Goal: Transaction & Acquisition: Obtain resource

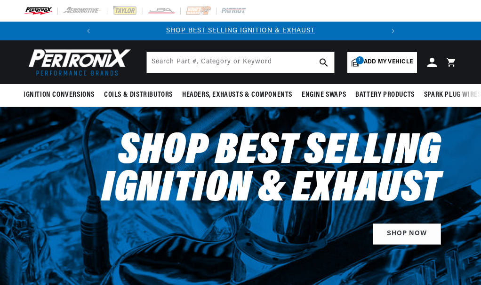
scroll to position [517, 0]
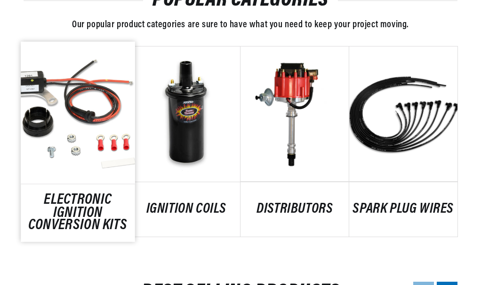
click at [72, 201] on link "ELECTRONIC IGNITION CONVERSION KITS" at bounding box center [78, 213] width 114 height 38
select select "1957"
select select "Chevrolet"
select select "Corvette"
select select "283cid-4.6L"
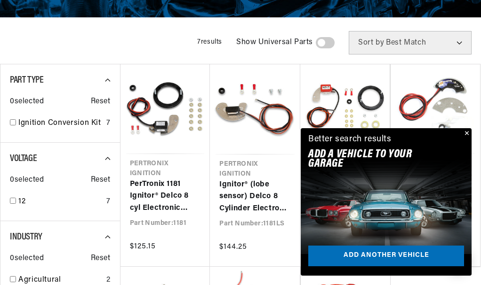
scroll to position [0, 285]
click at [465, 133] on button "Close" at bounding box center [465, 133] width 11 height 11
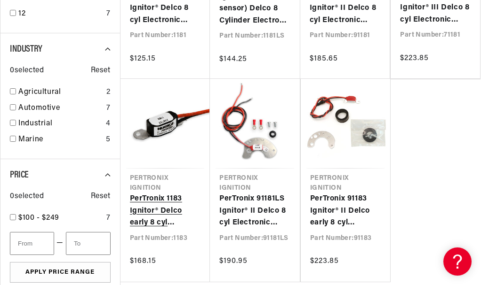
scroll to position [0, 0]
click at [148, 193] on link "PerTronix 1183 Ignitor® Delco early 8 cyl Electronic Ignition Conversion Kit" at bounding box center [165, 211] width 71 height 36
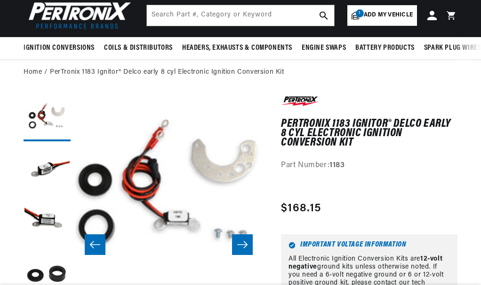
scroll to position [97, 0]
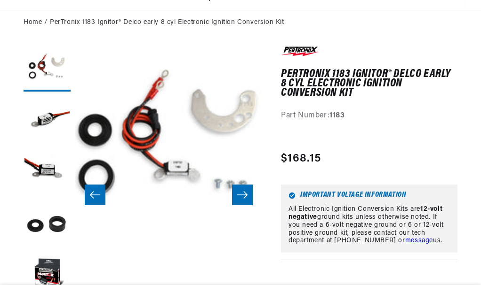
click at [60, 200] on button "Load image 4 in gallery view" at bounding box center [47, 223] width 47 height 47
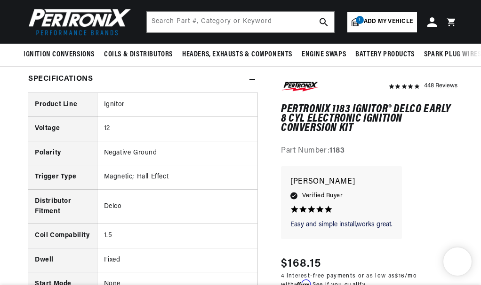
scroll to position [0, 0]
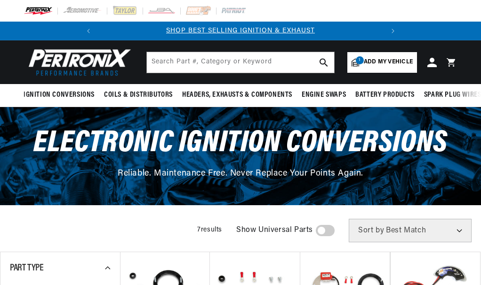
select select "Accel"
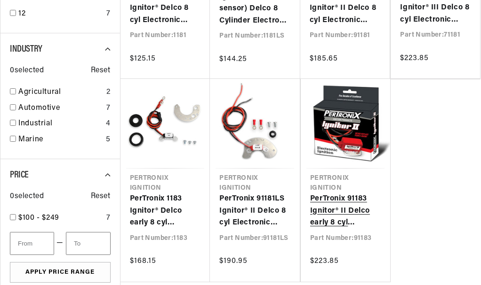
click at [334, 201] on link "PerTronix 91183 Ignitor® II Delco early 8 cyl Electronic Ignition Conversion Kit" at bounding box center [345, 211] width 71 height 36
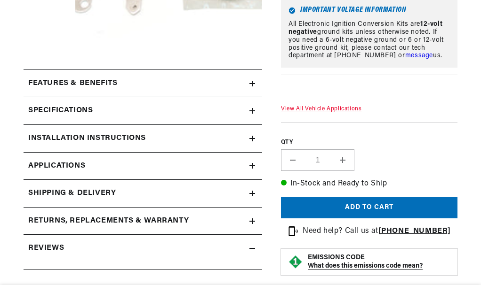
scroll to position [19, 0]
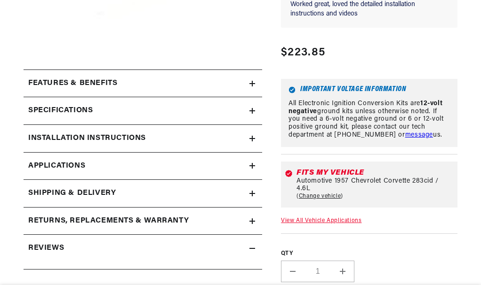
click at [84, 110] on h2 "Specifications" at bounding box center [60, 111] width 64 height 12
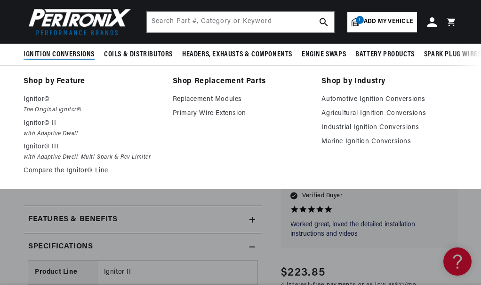
scroll to position [141, 0]
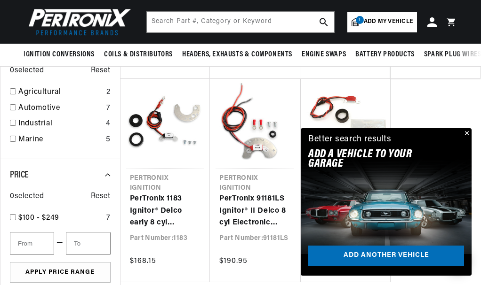
scroll to position [0, 285]
click at [467, 134] on button "Close" at bounding box center [465, 133] width 11 height 11
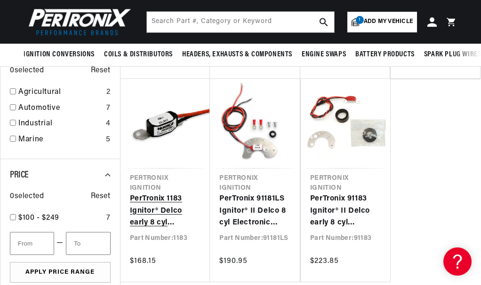
scroll to position [0, 0]
click at [154, 193] on link "PerTronix 1183 Ignitor® Delco early 8 cyl Electronic Ignition Conversion Kit" at bounding box center [165, 211] width 71 height 36
